Goal: Task Accomplishment & Management: Manage account settings

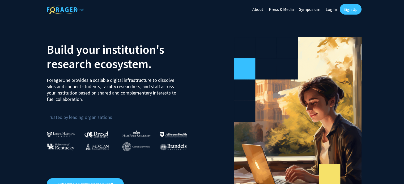
click at [336, 8] on link "Log In" at bounding box center [331, 9] width 17 height 19
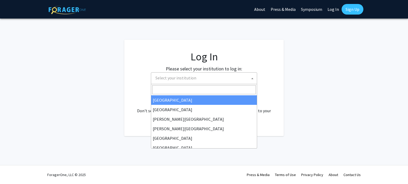
click at [179, 78] on span "Select your institution" at bounding box center [175, 77] width 41 height 5
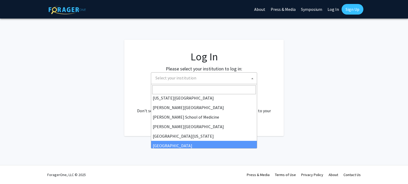
scroll to position [186, 0]
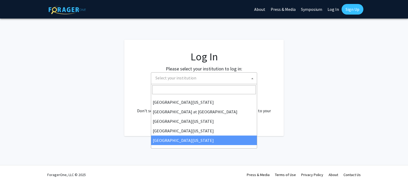
select select "33"
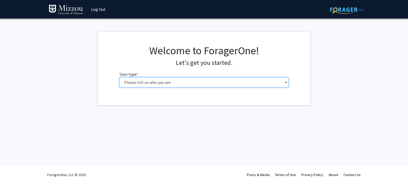
click at [205, 87] on select "Please tell us who you are Undergraduate Student Master's Student Doctoral Cand…" at bounding box center [203, 82] width 169 height 10
select select "1: undergrad"
click at [119, 77] on select "Please tell us who you are Undergraduate Student Master's Student Doctoral Cand…" at bounding box center [203, 82] width 169 height 10
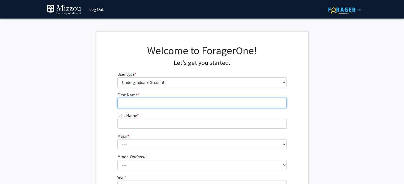
click at [170, 104] on input "First Name * required" at bounding box center [201, 103] width 169 height 10
type input "Anyshya"
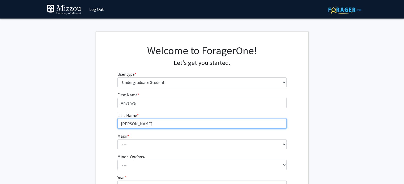
type input "[PERSON_NAME]"
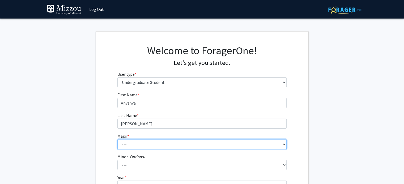
select select "30: 2529"
click at [117, 140] on select "--- Agribusiness Management Agricultural Education Agricultural Education: Comm…" at bounding box center [201, 145] width 169 height 10
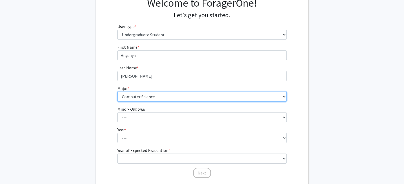
scroll to position [48, 0]
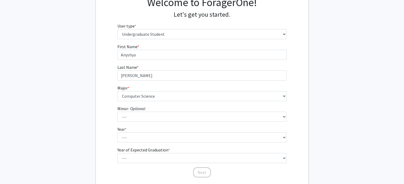
click at [143, 111] on icon "- Optional" at bounding box center [136, 108] width 17 height 5
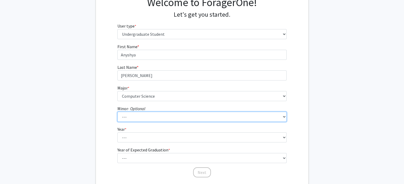
click at [143, 112] on select "--- Accountancy Aerospace Engineering Aerospace Studies Agribusiness Management…" at bounding box center [201, 117] width 169 height 10
select select "83: 2039"
click at [117, 112] on select "--- Accountancy Aerospace Engineering Aerospace Studies Agribusiness Management…" at bounding box center [201, 117] width 169 height 10
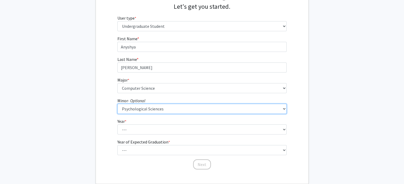
scroll to position [57, 0]
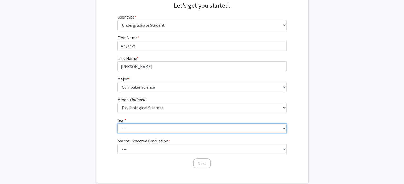
click at [140, 130] on select "--- First-year Sophomore Junior Senior Postbaccalaureate Certificate" at bounding box center [201, 129] width 169 height 10
select select "3: junior"
click at [117, 124] on select "--- First-year Sophomore Junior Senior Postbaccalaureate Certificate" at bounding box center [201, 129] width 169 height 10
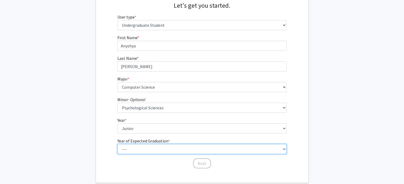
click at [135, 149] on select "--- 2025 2026 2027 2028 2029 2030 2031 2032 2033 2034" at bounding box center [201, 149] width 169 height 10
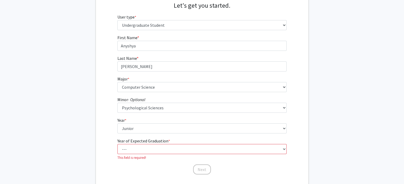
click at [88, 122] on fg-get-started "Welcome to ForagerOne! Let's get you started. User type * required Please tell …" at bounding box center [202, 81] width 404 height 215
click at [146, 150] on select "--- 2025 2026 2027 2028 2029 2030 2031 2032 2033 2034" at bounding box center [201, 149] width 169 height 10
select select "3: 2027"
click at [117, 144] on select "--- 2025 2026 2027 2028 2029 2030 2031 2032 2033 2034" at bounding box center [201, 149] width 169 height 10
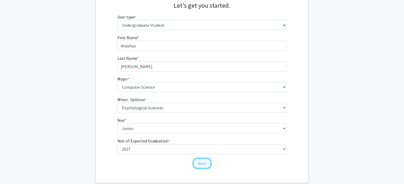
click at [201, 162] on button "Next" at bounding box center [202, 164] width 18 height 10
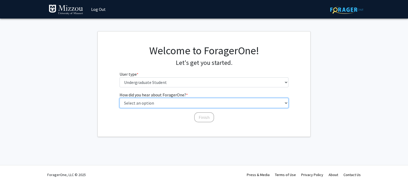
click at [161, 104] on select "Select an option Peer/student recommendation Faculty/staff recommendation Unive…" at bounding box center [203, 103] width 169 height 10
select select "2: faculty_recommendation"
click at [119, 98] on select "Select an option Peer/student recommendation Faculty/staff recommendation Unive…" at bounding box center [203, 103] width 169 height 10
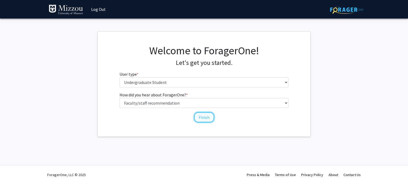
click at [209, 119] on button "Finish" at bounding box center [204, 118] width 20 height 10
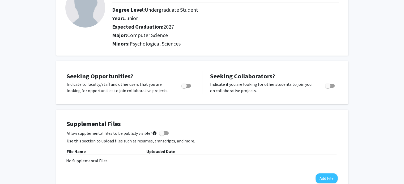
scroll to position [53, 0]
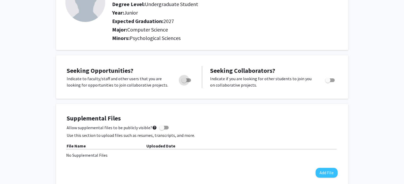
click at [184, 81] on span "Toggle" at bounding box center [183, 80] width 5 height 5
click at [184, 82] on input "Are you actively seeking opportunities?" at bounding box center [184, 82] width 0 height 0
checkbox input "true"
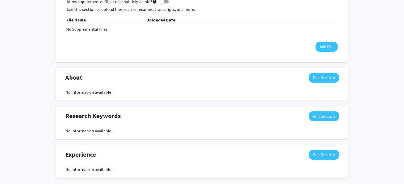
scroll to position [180, 0]
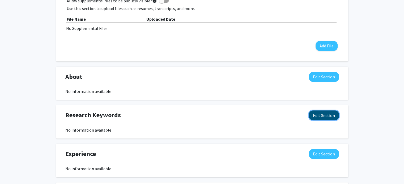
click at [314, 114] on button "Edit Section" at bounding box center [324, 116] width 30 height 10
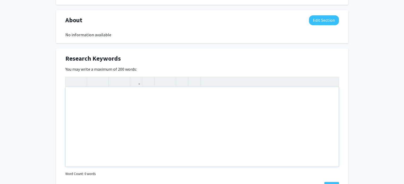
scroll to position [237, 0]
click at [169, 108] on div "Note to users with screen readers: Please deactivate our accessibility plugin f…" at bounding box center [202, 127] width 273 height 80
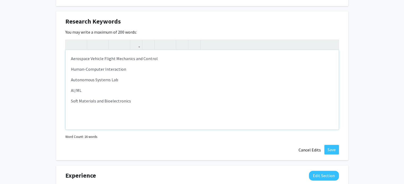
scroll to position [274, 0]
click at [86, 111] on p "Social capital" at bounding box center [202, 111] width 262 height 6
click at [106, 112] on p "Social Capital" at bounding box center [202, 111] width 262 height 6
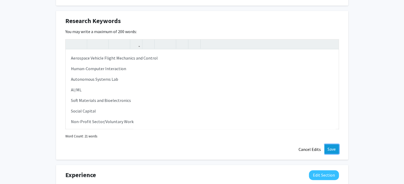
click at [335, 152] on button "Save" at bounding box center [331, 150] width 15 height 10
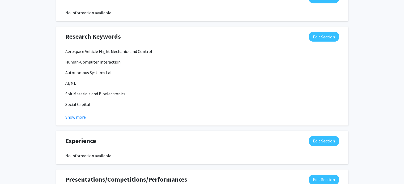
scroll to position [258, 0]
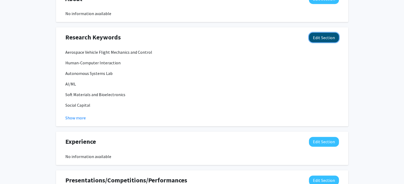
click at [314, 33] on button "Edit Section" at bounding box center [324, 38] width 30 height 10
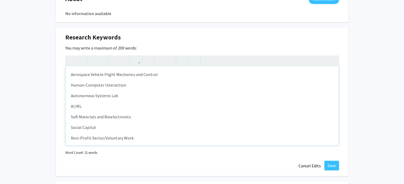
click at [140, 138] on p "Non-Profit Sector/Voluntary Work" at bounding box center [202, 138] width 262 height 6
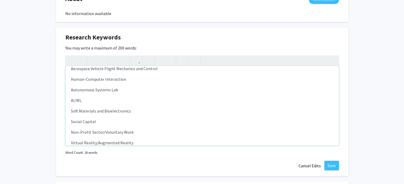
type textarea "<p>Aerospace Vehicle Flight Mechanics and Control</p><p>Human-Computer Interact…"
click at [332, 170] on button "Save" at bounding box center [331, 166] width 15 height 10
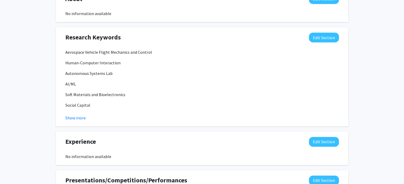
click at [332, 166] on div "Seeking Opportunities? Indicate to faculty/staff and other users that you are l…" at bounding box center [202, 68] width 292 height 436
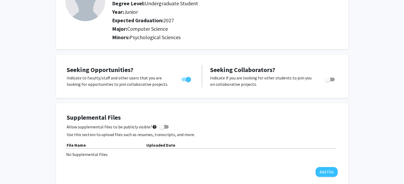
scroll to position [0, 0]
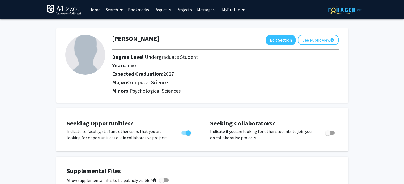
click at [98, 65] on img at bounding box center [85, 55] width 40 height 40
click at [284, 38] on button "Edit Section" at bounding box center [280, 40] width 30 height 10
select select "junior"
select select "2027"
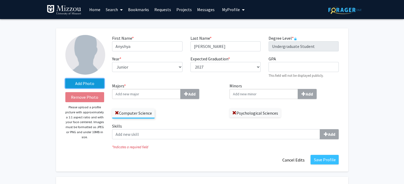
click at [100, 83] on label "Add Photo" at bounding box center [84, 84] width 39 height 10
click at [0, 0] on input "Add Photo" at bounding box center [0, 0] width 0 height 0
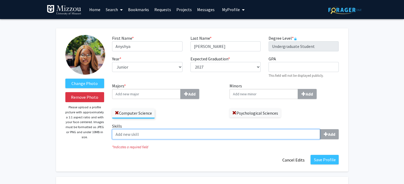
click at [184, 139] on input "Skills Add" at bounding box center [216, 134] width 208 height 10
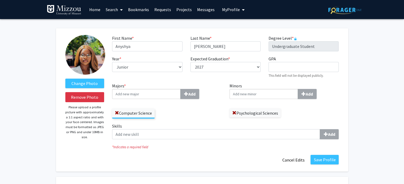
click at [183, 10] on link "Projects" at bounding box center [184, 9] width 21 height 19
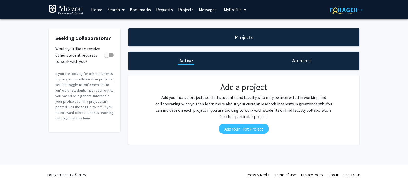
click at [164, 8] on link "Requests" at bounding box center [164, 9] width 22 height 19
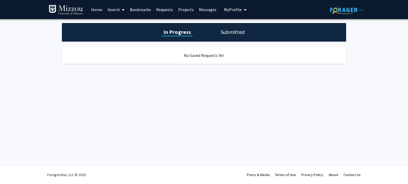
click at [93, 13] on link "Home" at bounding box center [96, 9] width 16 height 19
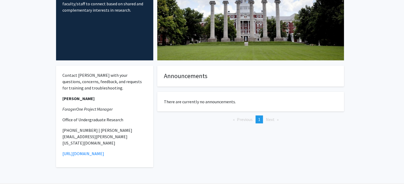
scroll to position [80, 0]
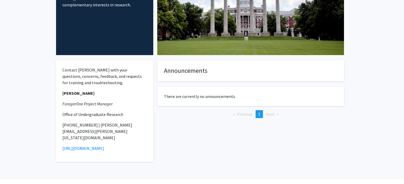
click at [105, 63] on div "Contact [PERSON_NAME] with your questions, concerns, feedback, and requests for…" at bounding box center [104, 112] width 97 height 102
click at [84, 75] on p "Contact [PERSON_NAME] with your questions, concerns, feedback, and requests for…" at bounding box center [104, 76] width 85 height 19
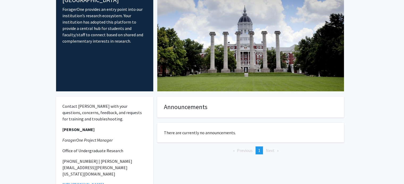
scroll to position [0, 0]
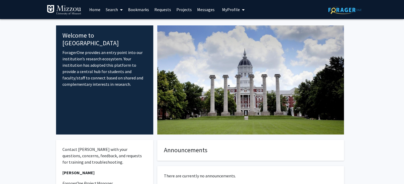
click at [112, 10] on link "Search" at bounding box center [114, 9] width 22 height 19
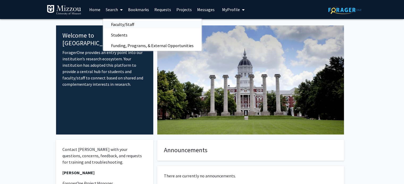
click at [131, 24] on span "Faculty/Staff" at bounding box center [122, 24] width 39 height 11
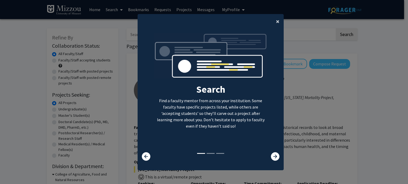
click at [276, 24] on span "×" at bounding box center [277, 21] width 3 height 8
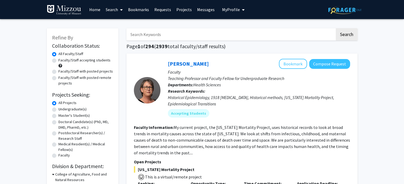
click at [115, 7] on link "Search" at bounding box center [114, 9] width 22 height 19
